Goal: Information Seeking & Learning: Learn about a topic

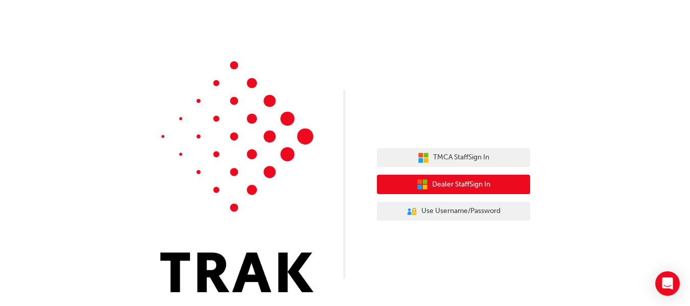
click at [483, 186] on span "Dealer Staff Sign In" at bounding box center [461, 185] width 58 height 12
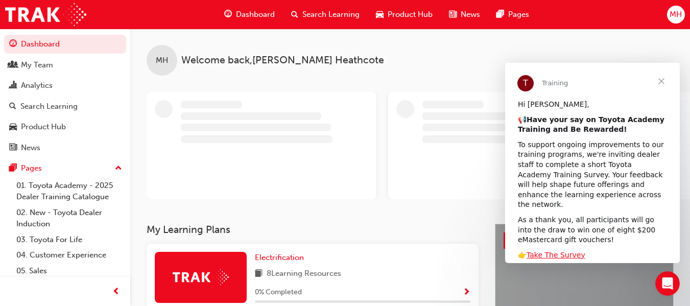
click at [664, 81] on span "Close" at bounding box center [661, 81] width 37 height 37
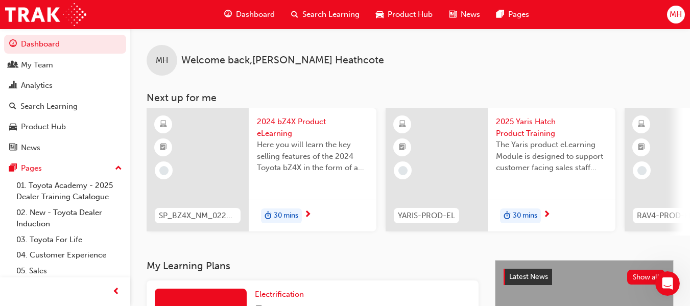
click at [308, 17] on span "Search Learning" at bounding box center [330, 15] width 57 height 12
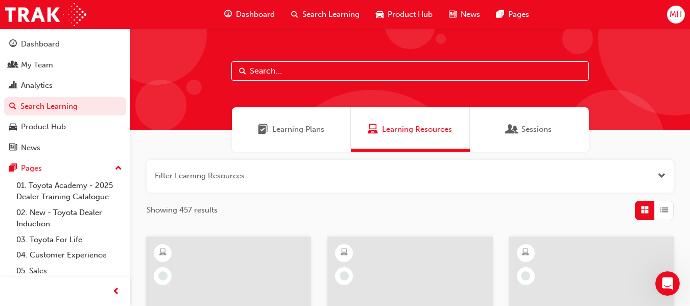
click at [361, 79] on input "text" at bounding box center [409, 70] width 357 height 19
type input "r"
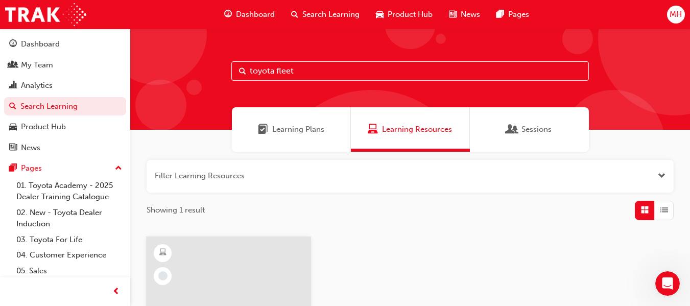
type input "toyota fleet"
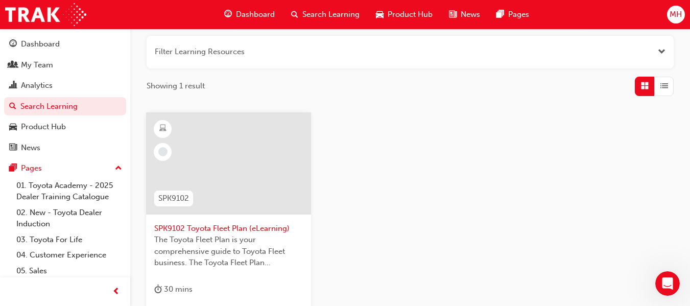
scroll to position [102, 0]
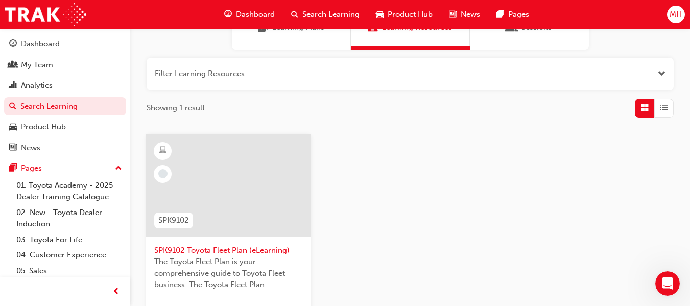
click at [255, 195] on div at bounding box center [228, 185] width 165 height 102
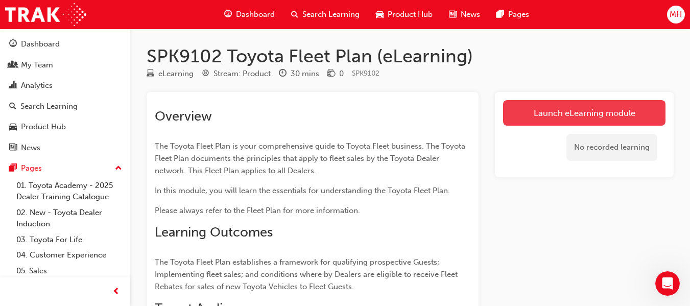
click at [584, 110] on link "Launch eLearning module" at bounding box center [584, 113] width 162 height 26
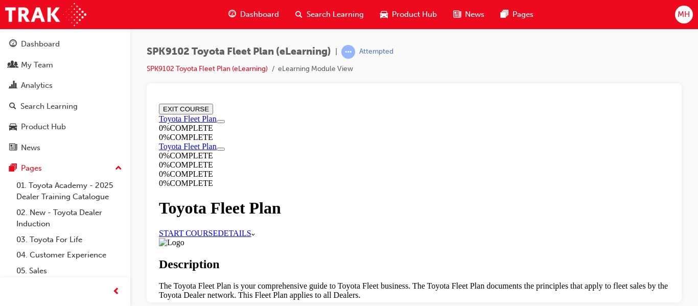
click at [218, 228] on link "START COURSE" at bounding box center [188, 232] width 59 height 9
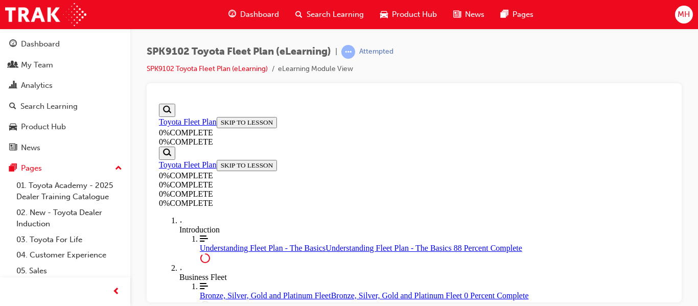
scroll to position [2280, 0]
drag, startPoint x: 669, startPoint y: 241, endPoint x: 829, endPoint y: 397, distance: 223.5
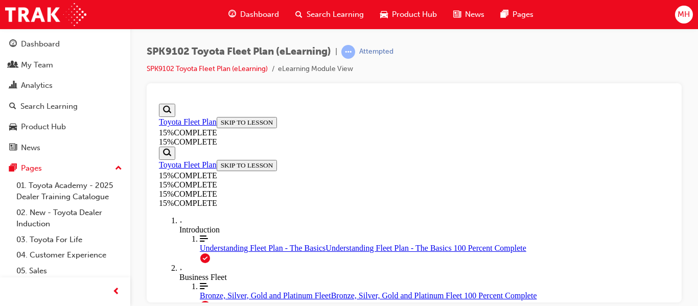
scroll to position [587, 0]
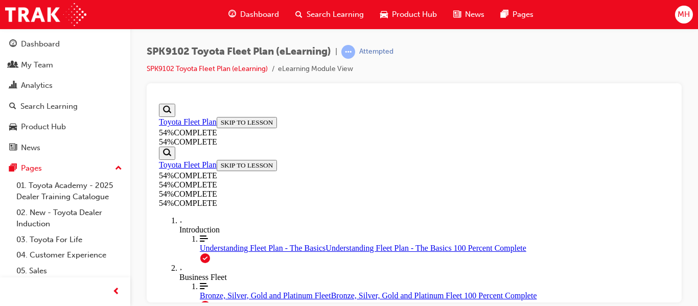
scroll to position [651, 0]
drag, startPoint x: 668, startPoint y: 143, endPoint x: 838, endPoint y: 379, distance: 290.5
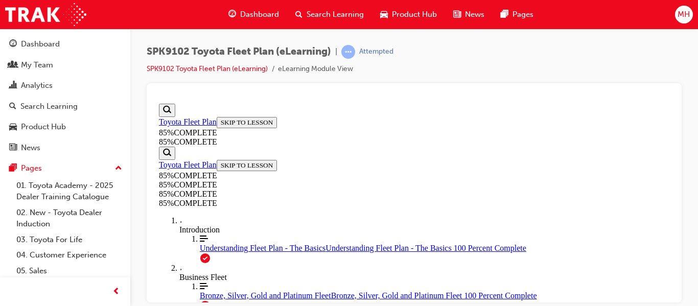
scroll to position [3488, 0]
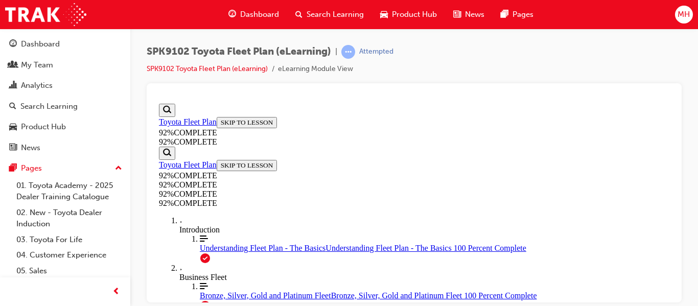
scroll to position [248, 0]
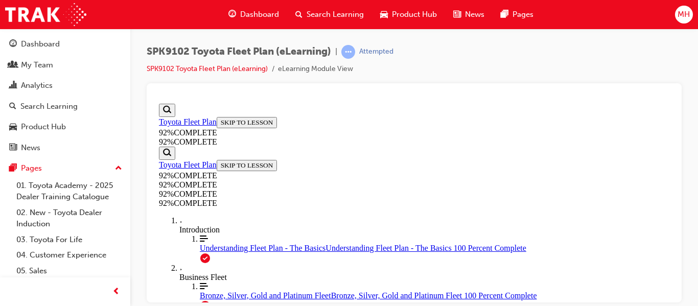
drag, startPoint x: 523, startPoint y: 210, endPoint x: 427, endPoint y: 264, distance: 110.2
drag, startPoint x: 428, startPoint y: 265, endPoint x: 533, endPoint y: 220, distance: 114.4
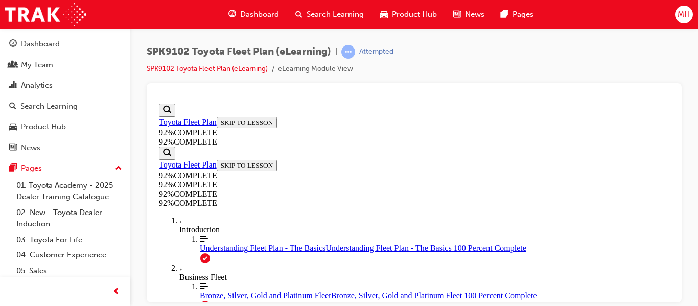
drag, startPoint x: 427, startPoint y: 259, endPoint x: 517, endPoint y: 263, distance: 90.0
drag, startPoint x: 441, startPoint y: 170, endPoint x: 490, endPoint y: 173, distance: 49.7
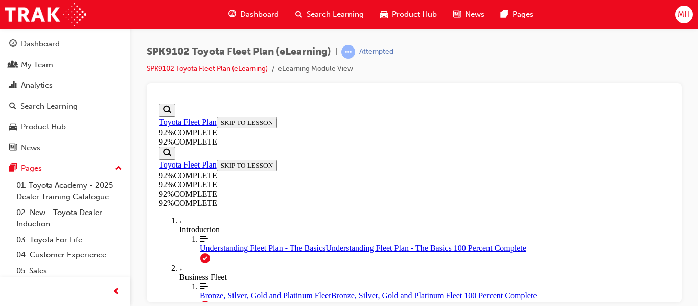
click at [179, 221] on icon "More Filled caret pointing right" at bounding box center [181, 221] width 4 height 3
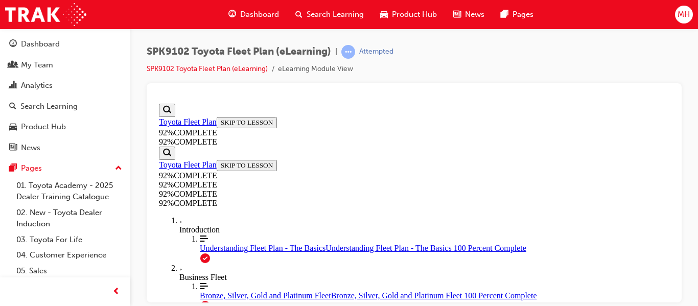
click at [179, 220] on icon "More Filled caret pointing right" at bounding box center [181, 221] width 4 height 3
click at [200, 252] on span "Understanding Fleet Plan - The Basics" at bounding box center [263, 247] width 126 height 9
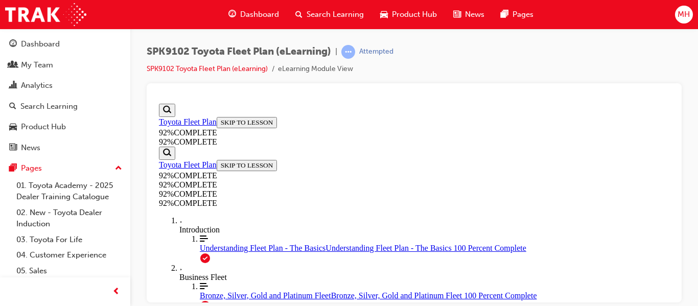
scroll to position [186, 0]
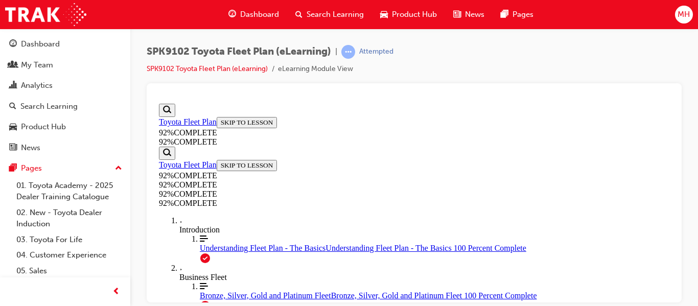
scroll to position [344, 0]
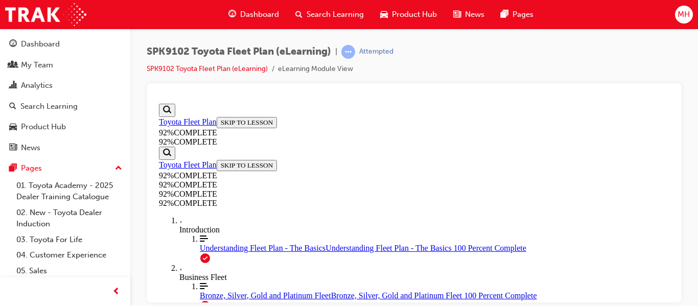
scroll to position [293, 0]
drag, startPoint x: 668, startPoint y: 253, endPoint x: 832, endPoint y: 400, distance: 219.9
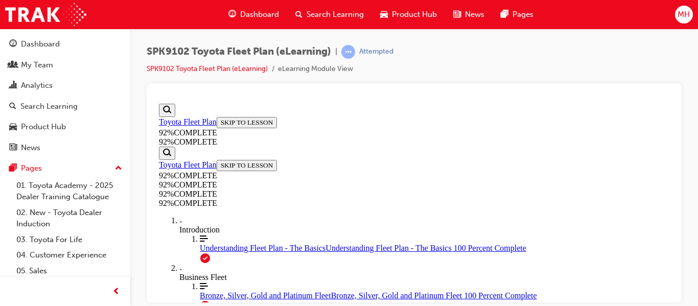
scroll to position [211, 0]
drag, startPoint x: 668, startPoint y: 180, endPoint x: 847, endPoint y: 342, distance: 241.5
drag, startPoint x: 670, startPoint y: 238, endPoint x: 828, endPoint y: 381, distance: 213.0
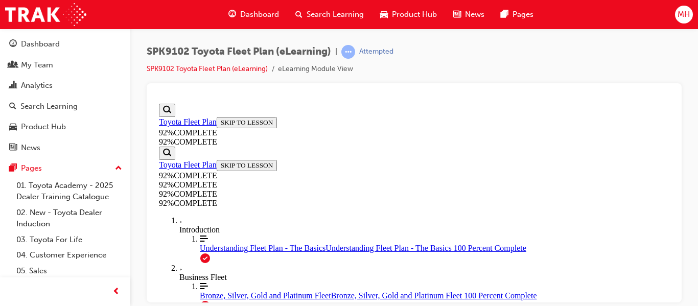
drag, startPoint x: 670, startPoint y: 207, endPoint x: 828, endPoint y: 351, distance: 214.4
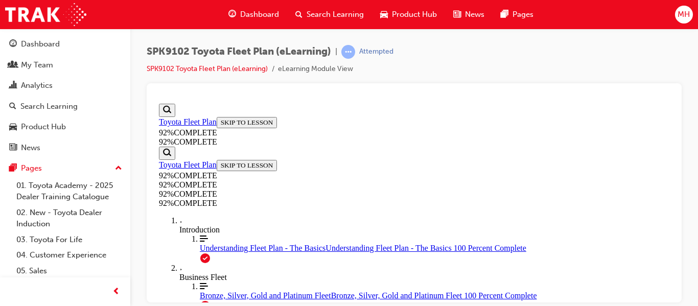
drag, startPoint x: 672, startPoint y: 248, endPoint x: 828, endPoint y: 383, distance: 206.7
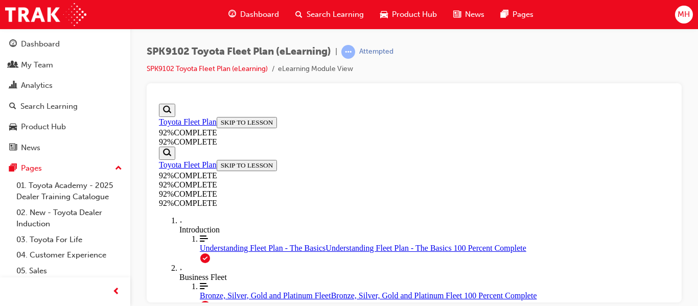
scroll to position [208, 0]
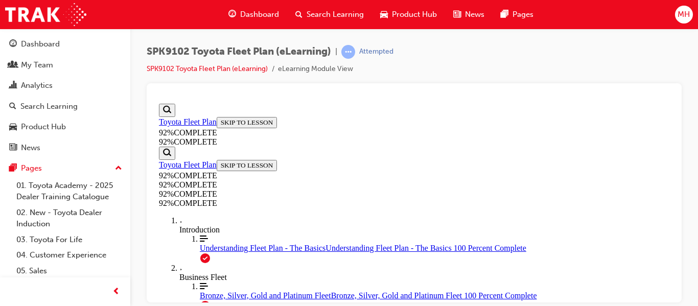
scroll to position [207, 0]
drag, startPoint x: 672, startPoint y: 173, endPoint x: 830, endPoint y: 333, distance: 225.0
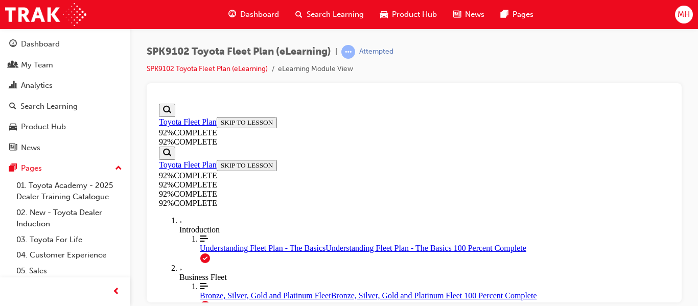
scroll to position [443, 0]
drag, startPoint x: 670, startPoint y: 181, endPoint x: 829, endPoint y: 350, distance: 231.9
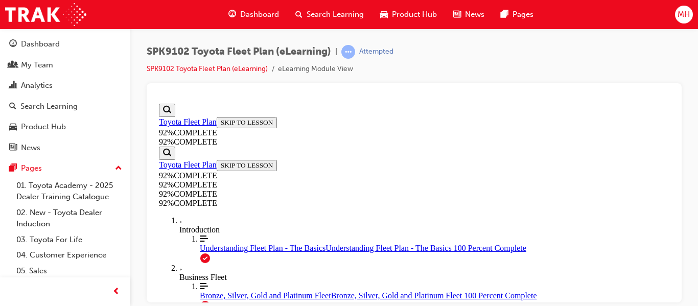
scroll to position [324, 0]
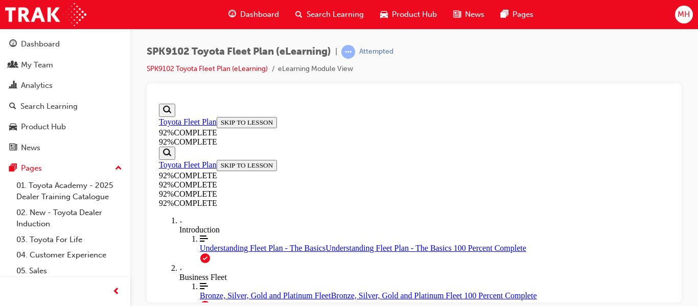
scroll to position [228, 0]
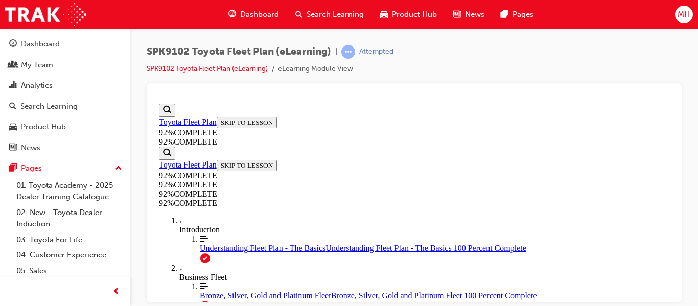
scroll to position [151, 0]
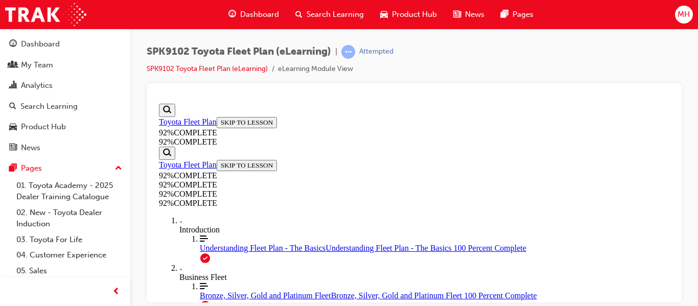
drag, startPoint x: 668, startPoint y: 186, endPoint x: 828, endPoint y: 356, distance: 232.7
drag, startPoint x: 432, startPoint y: 163, endPoint x: 474, endPoint y: 162, distance: 42.4
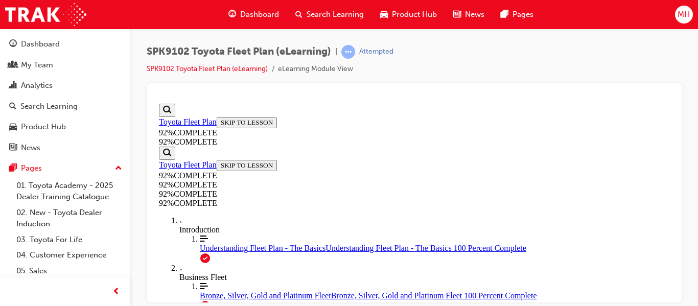
drag, startPoint x: 424, startPoint y: 204, endPoint x: 459, endPoint y: 209, distance: 35.7
drag, startPoint x: 424, startPoint y: 247, endPoint x: 467, endPoint y: 254, distance: 43.5
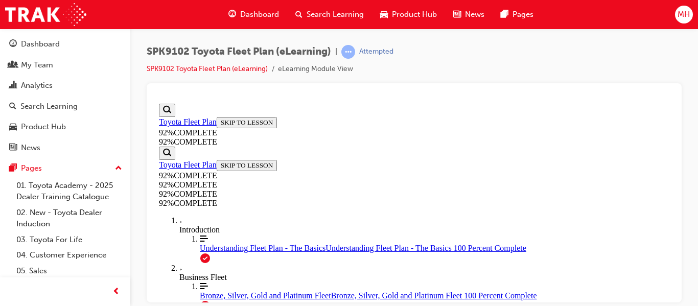
scroll to position [404, 0]
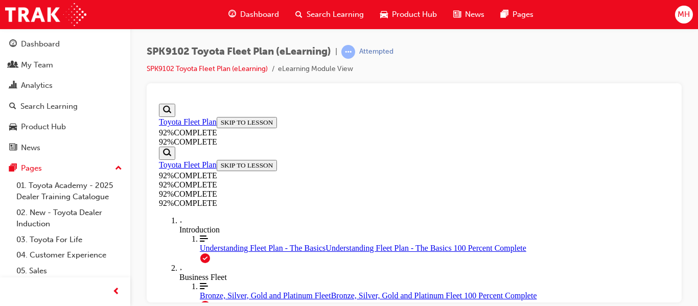
scroll to position [224, 0]
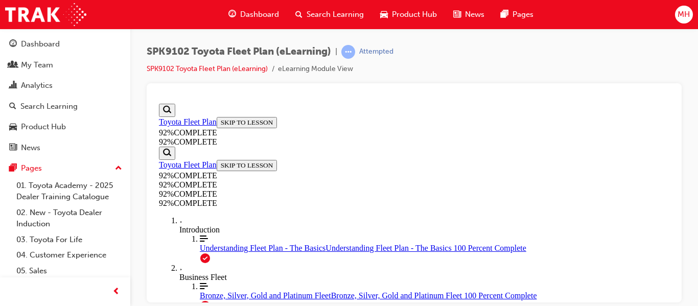
drag, startPoint x: 670, startPoint y: 248, endPoint x: 828, endPoint y: 383, distance: 208.3
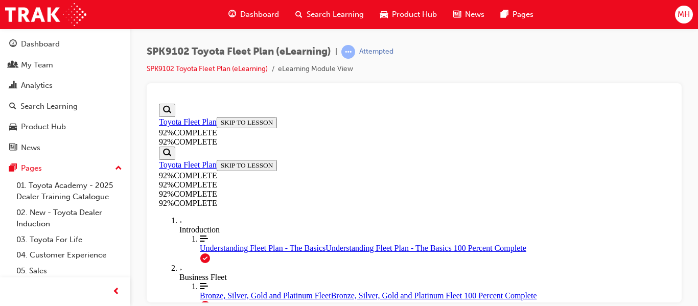
scroll to position [233, 0]
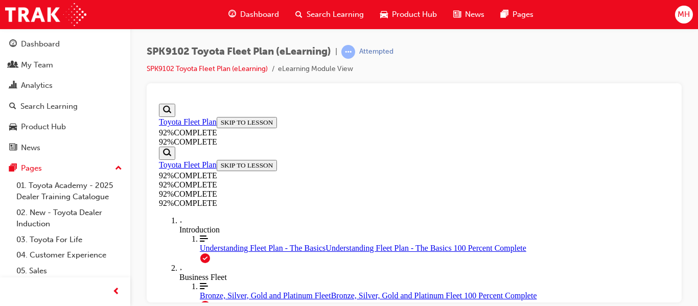
scroll to position [436, 0]
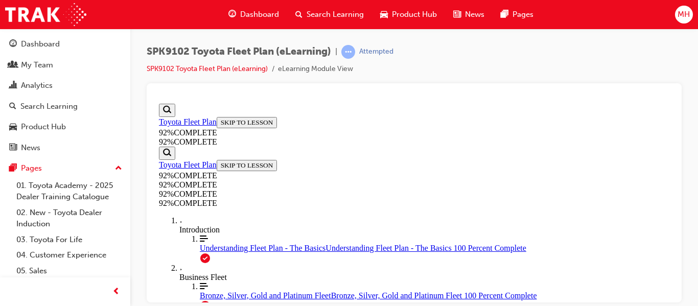
drag, startPoint x: 669, startPoint y: 171, endPoint x: 830, endPoint y: 336, distance: 231.1
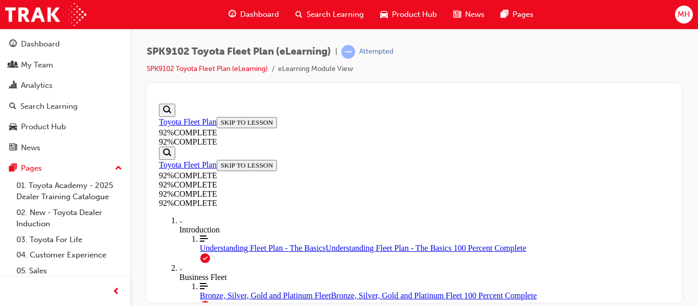
scroll to position [321, 0]
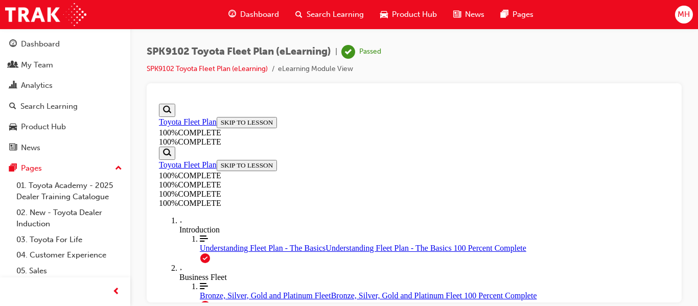
scroll to position [26, 0]
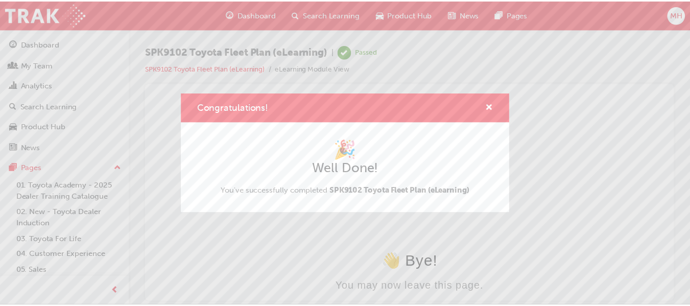
scroll to position [0, 0]
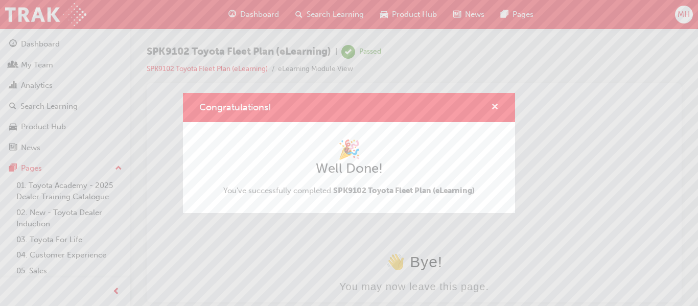
click at [495, 106] on span "cross-icon" at bounding box center [495, 107] width 8 height 9
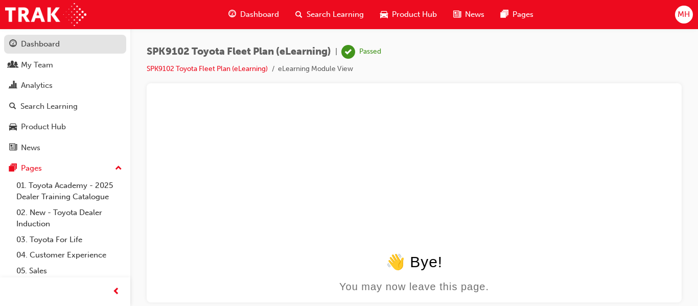
click at [43, 40] on div "Dashboard" at bounding box center [40, 44] width 39 height 12
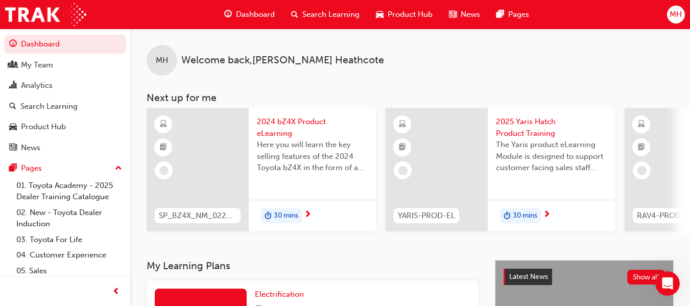
click at [314, 12] on span "Search Learning" at bounding box center [330, 15] width 57 height 12
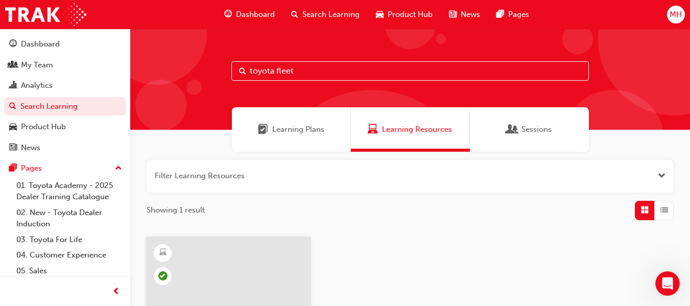
click at [303, 71] on input "toyota fleet" at bounding box center [409, 70] width 357 height 19
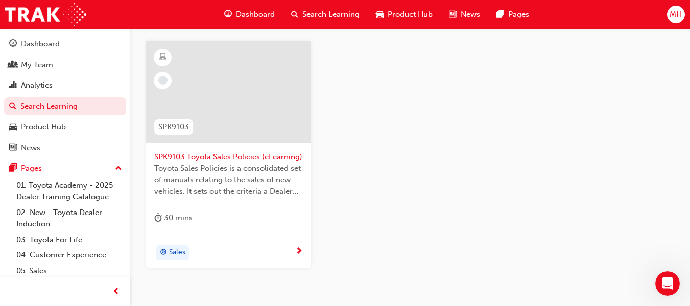
scroll to position [204, 0]
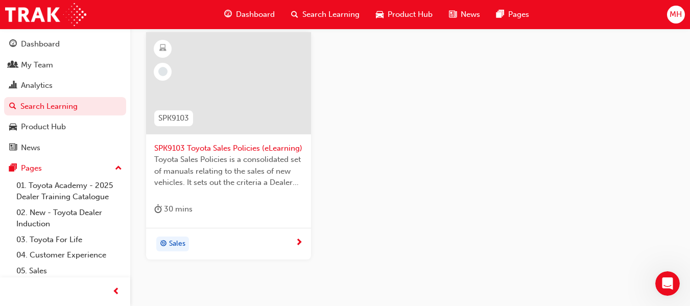
type input "toyota sales poli"
click at [220, 245] on div "Sales" at bounding box center [224, 243] width 141 height 15
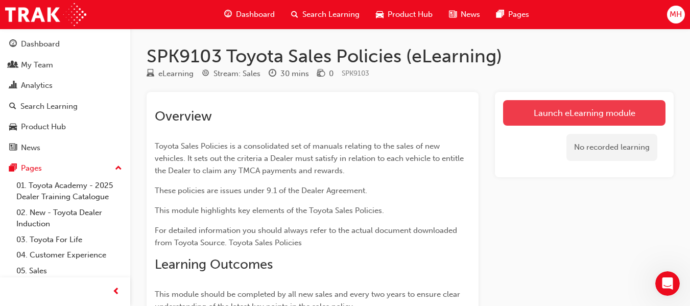
click at [553, 117] on link "Launch eLearning module" at bounding box center [584, 113] width 162 height 26
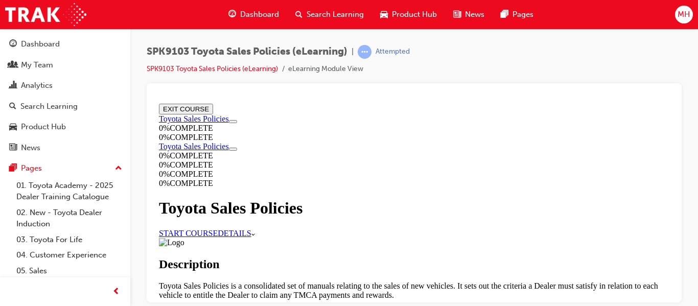
click at [218, 228] on link "START COURSE" at bounding box center [188, 232] width 59 height 9
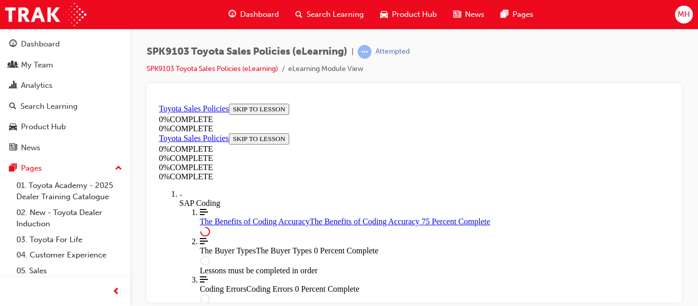
scroll to position [770, 0]
drag, startPoint x: 669, startPoint y: 182, endPoint x: 829, endPoint y: 389, distance: 261.0
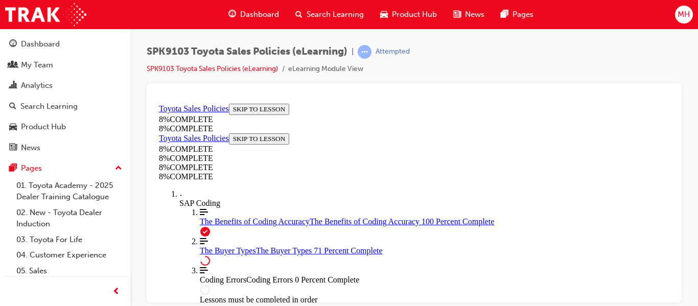
scroll to position [4260, 0]
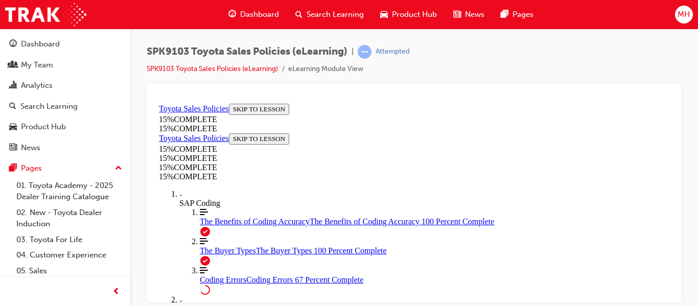
scroll to position [1156, 0]
drag, startPoint x: 668, startPoint y: 135, endPoint x: 828, endPoint y: 394, distance: 304.7
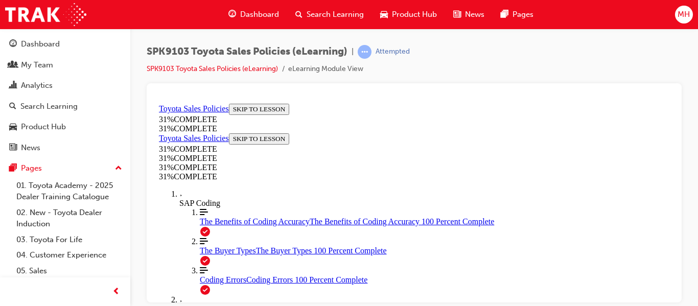
scroll to position [928, 0]
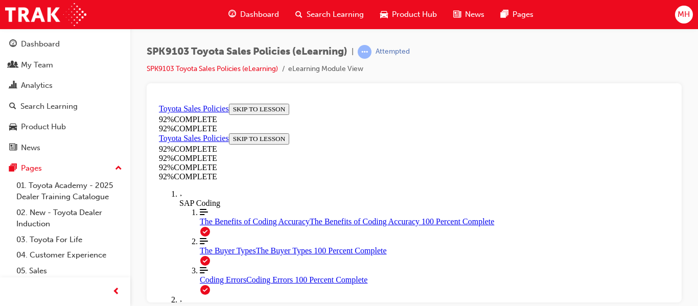
scroll to position [211, 0]
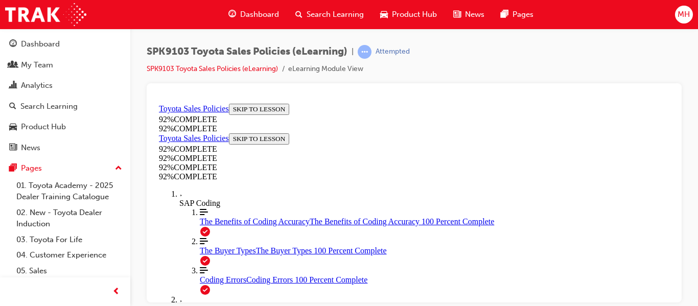
scroll to position [218, 0]
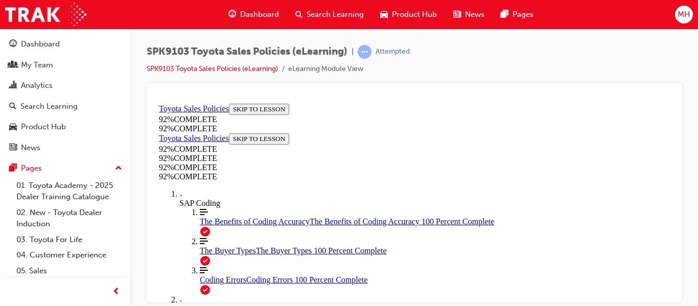
scroll to position [211, 0]
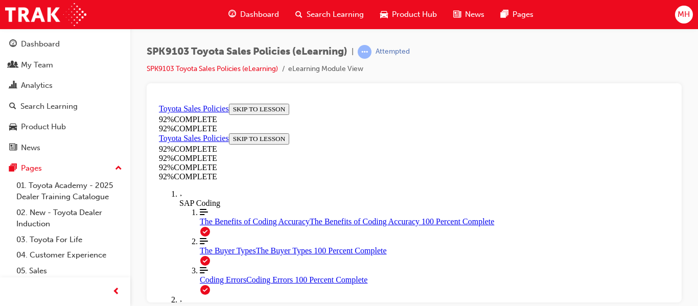
drag, startPoint x: 669, startPoint y: 181, endPoint x: 834, endPoint y: 347, distance: 234.4
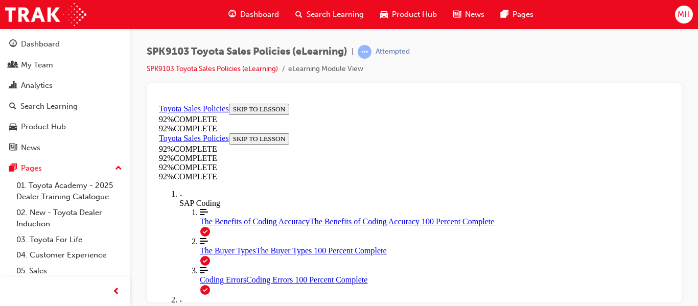
scroll to position [161, 0]
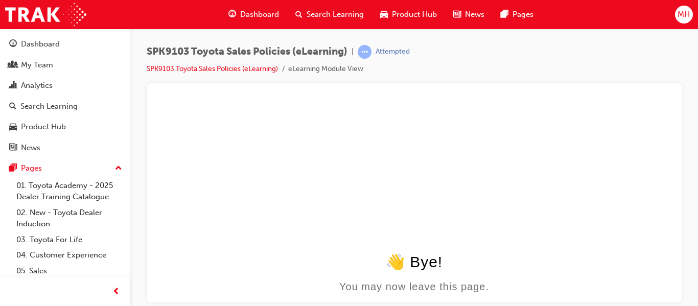
scroll to position [0, 0]
drag, startPoint x: 611, startPoint y: 212, endPoint x: 582, endPoint y: 224, distance: 31.6
click at [347, 71] on li "eLearning Module View" at bounding box center [325, 69] width 75 height 12
click at [214, 69] on link "SPK9103 Toyota Sales Policies (eLearning)" at bounding box center [212, 68] width 131 height 9
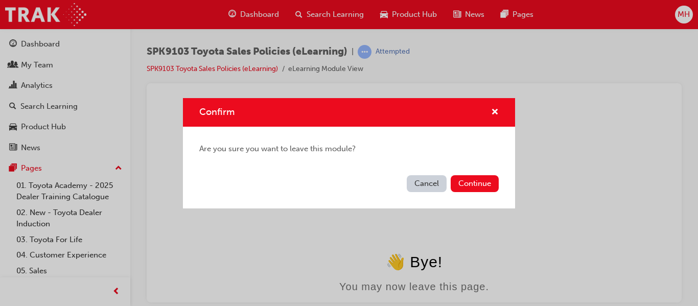
click at [420, 185] on button "Cancel" at bounding box center [427, 183] width 40 height 17
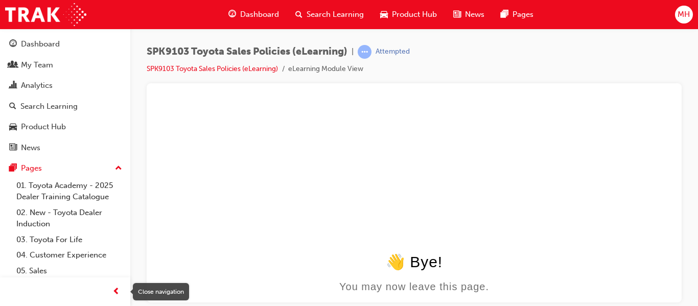
click at [118, 288] on span "prev-icon" at bounding box center [116, 291] width 8 height 13
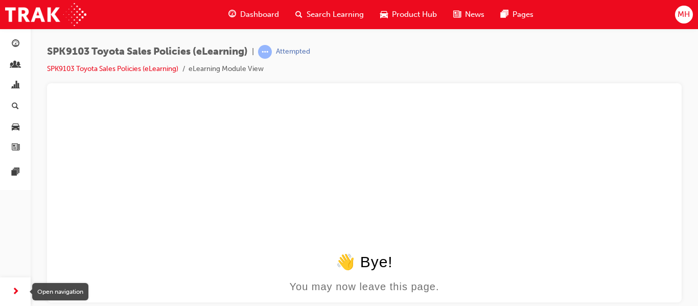
click at [20, 287] on div "button" at bounding box center [15, 291] width 20 height 20
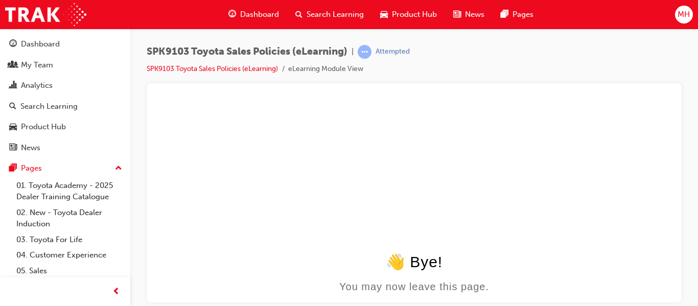
drag, startPoint x: 126, startPoint y: 191, endPoint x: 17, endPoint y: 46, distance: 180.9
click at [572, 123] on html "👋 Bye! You may now leave this page." at bounding box center [414, 200] width 518 height 203
click at [397, 47] on div "Attempted" at bounding box center [392, 52] width 34 height 10
click at [422, 113] on html "👋 Bye! You may now leave this page." at bounding box center [414, 200] width 518 height 203
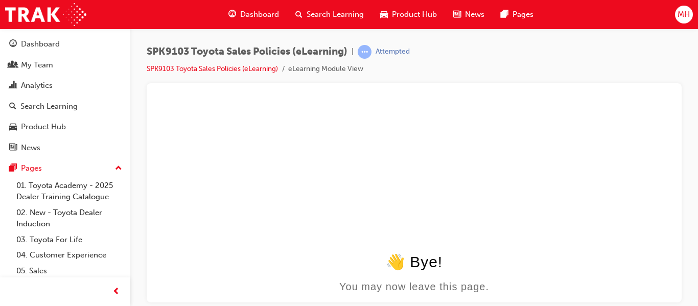
click at [282, 55] on span "SPK9103 Toyota Sales Policies (eLearning)" at bounding box center [247, 52] width 201 height 12
click at [322, 10] on span "Search Learning" at bounding box center [334, 15] width 57 height 12
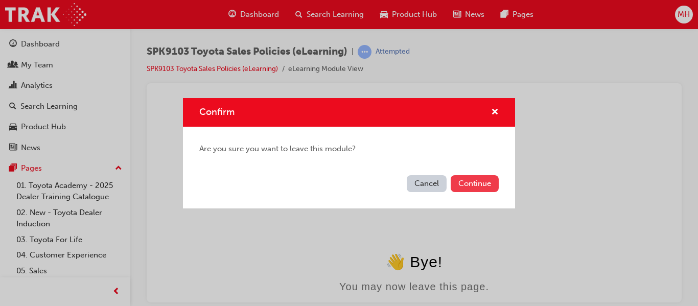
click at [483, 182] on button "Continue" at bounding box center [474, 183] width 48 height 17
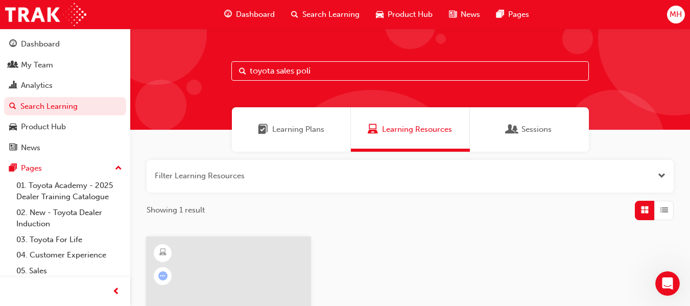
scroll to position [257, 0]
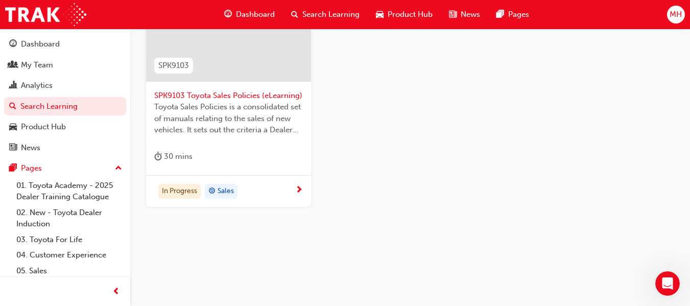
click at [280, 193] on div "In Progress Sales" at bounding box center [224, 191] width 141 height 15
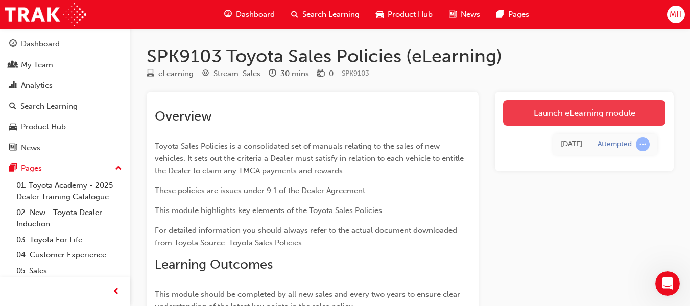
click at [578, 113] on link "Launch eLearning module" at bounding box center [584, 113] width 162 height 26
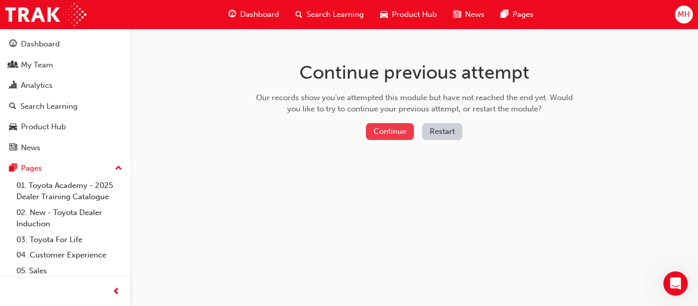
click at [395, 132] on button "Continue" at bounding box center [390, 131] width 48 height 17
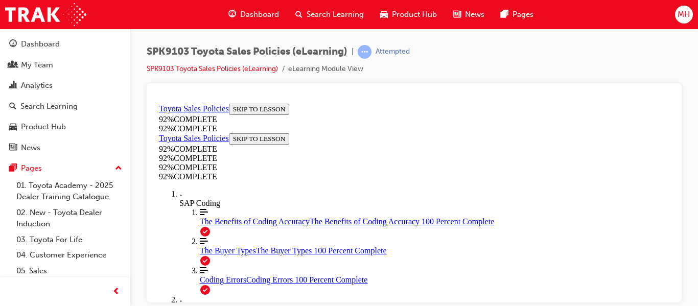
scroll to position [306, 0]
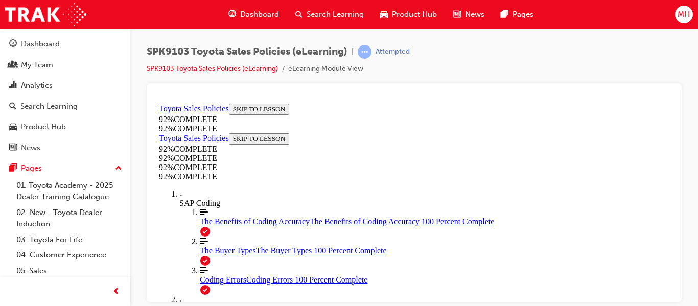
drag, startPoint x: 668, startPoint y: 206, endPoint x: 828, endPoint y: 359, distance: 221.0
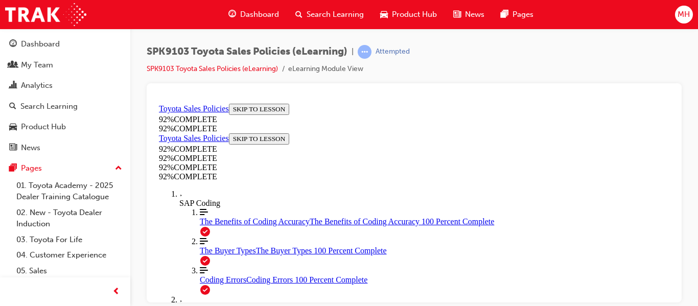
scroll to position [195, 0]
drag, startPoint x: 670, startPoint y: 181, endPoint x: 831, endPoint y: 333, distance: 221.4
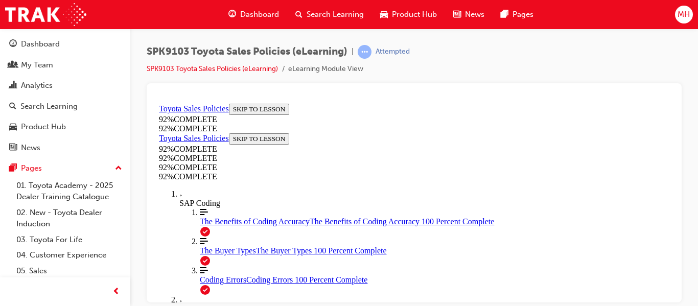
scroll to position [344, 0]
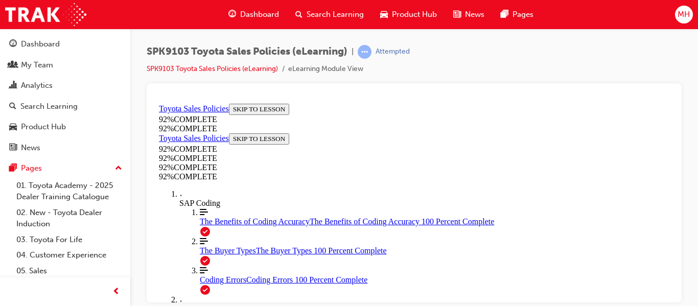
scroll to position [262, 0]
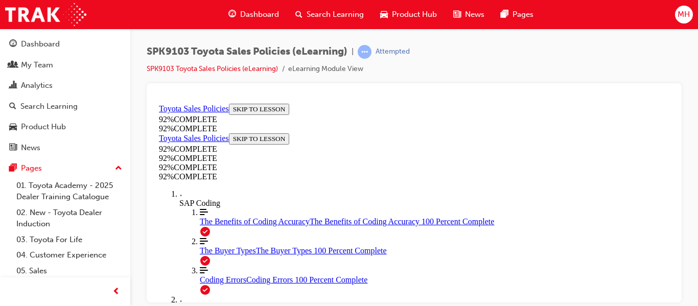
scroll to position [316, 0]
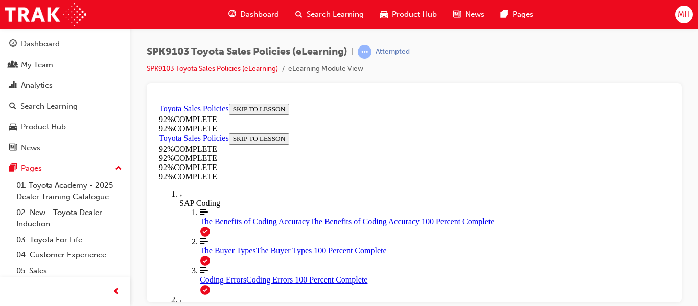
scroll to position [211, 0]
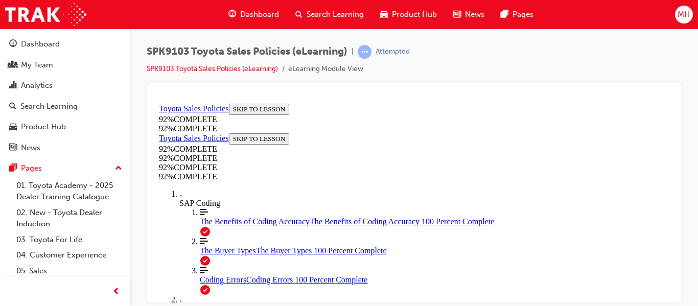
scroll to position [242, 0]
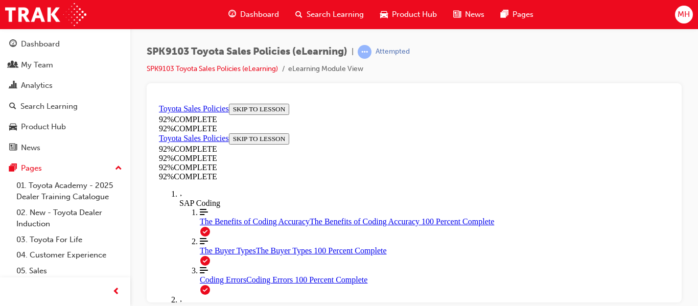
scroll to position [483, 0]
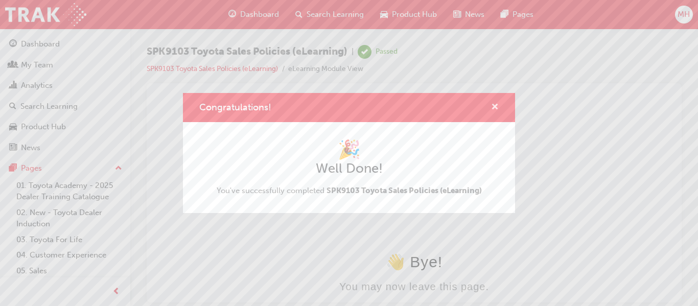
click at [493, 103] on span "cross-icon" at bounding box center [495, 107] width 8 height 9
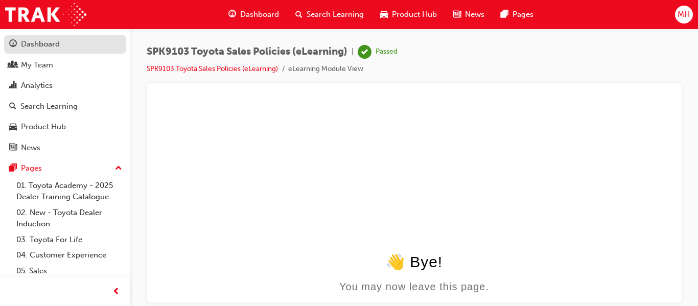
click at [40, 45] on div "Dashboard" at bounding box center [40, 44] width 39 height 12
